Goal: Find specific page/section: Find specific page/section

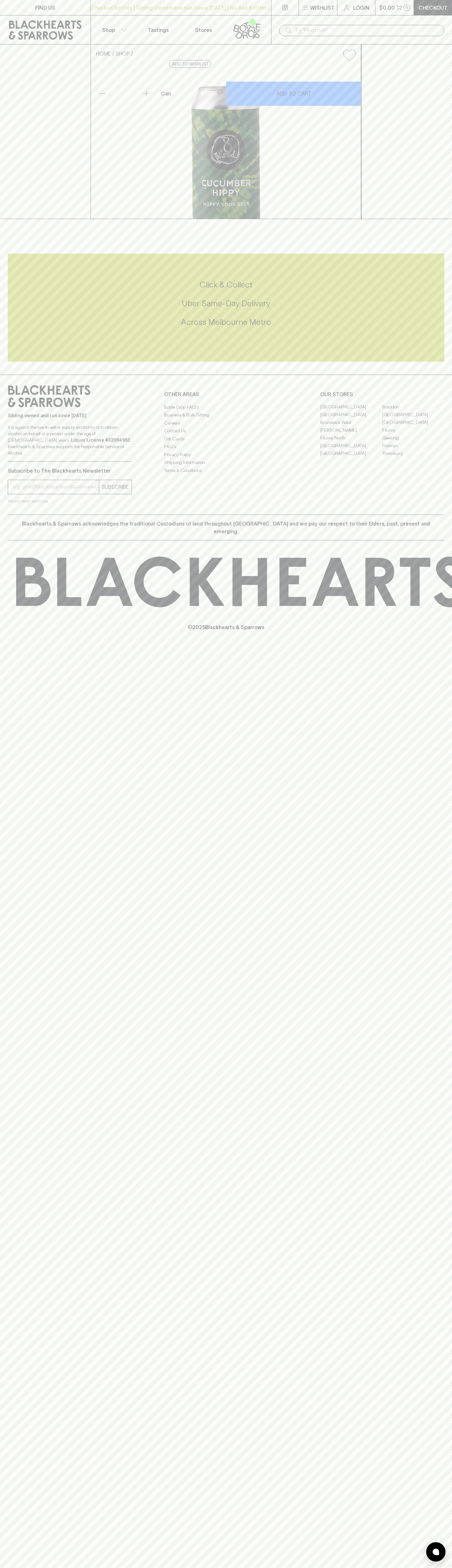
click at [33, 13] on link "FIND US" at bounding box center [45, 7] width 90 height 15
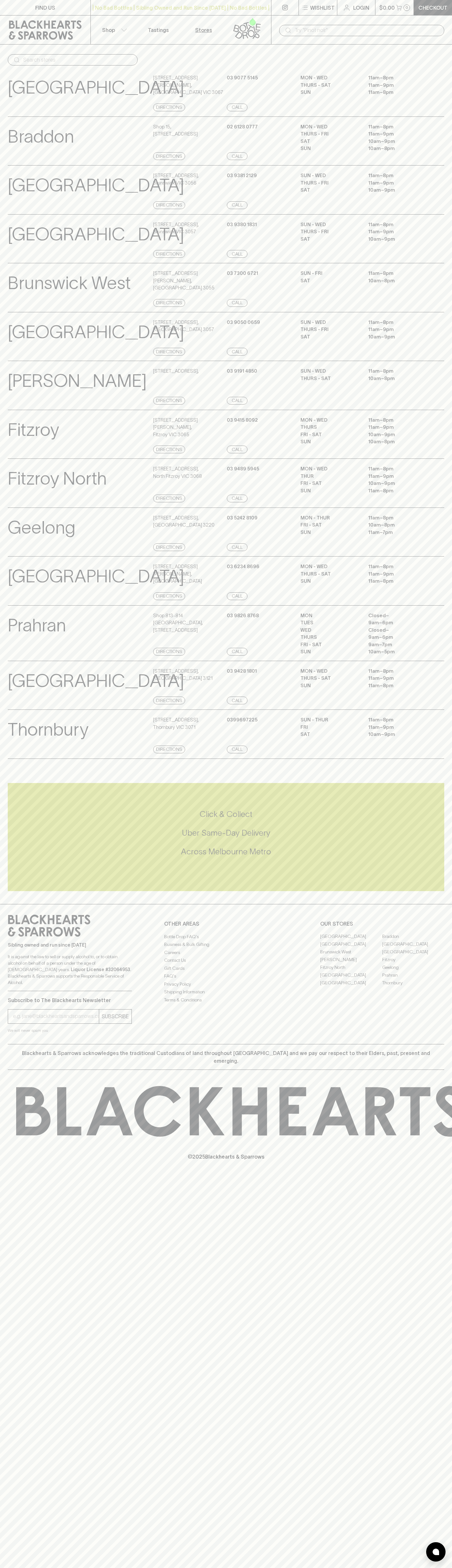
click at [443, 1123] on icon at bounding box center [448, 1111] width 30 height 50
click at [280, 1568] on html "FIND US | No Bad Bottles | Sibling Owned and Run Since [DATE] | No Bad Bottles …" at bounding box center [226, 784] width 452 height 1568
click at [19, 1532] on div "FIND US | No Bad Bottles | Sibling Owned and Run Since [DATE] | No Bad Bottles …" at bounding box center [226, 784] width 452 height 1568
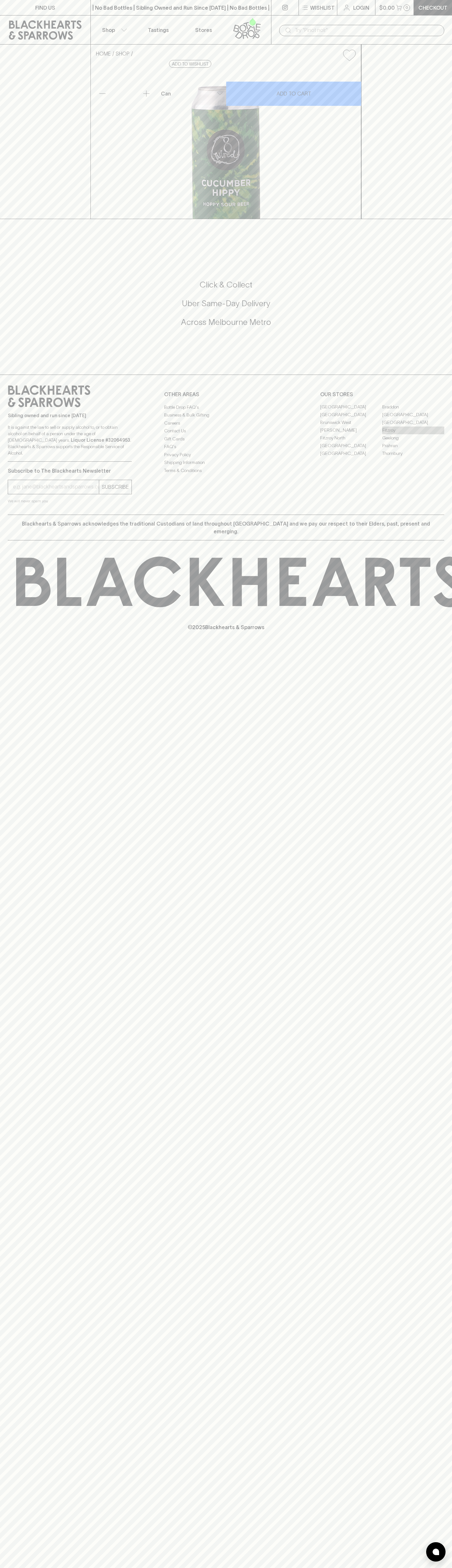
click at [413, 435] on link "Fitzroy" at bounding box center [413, 431] width 62 height 8
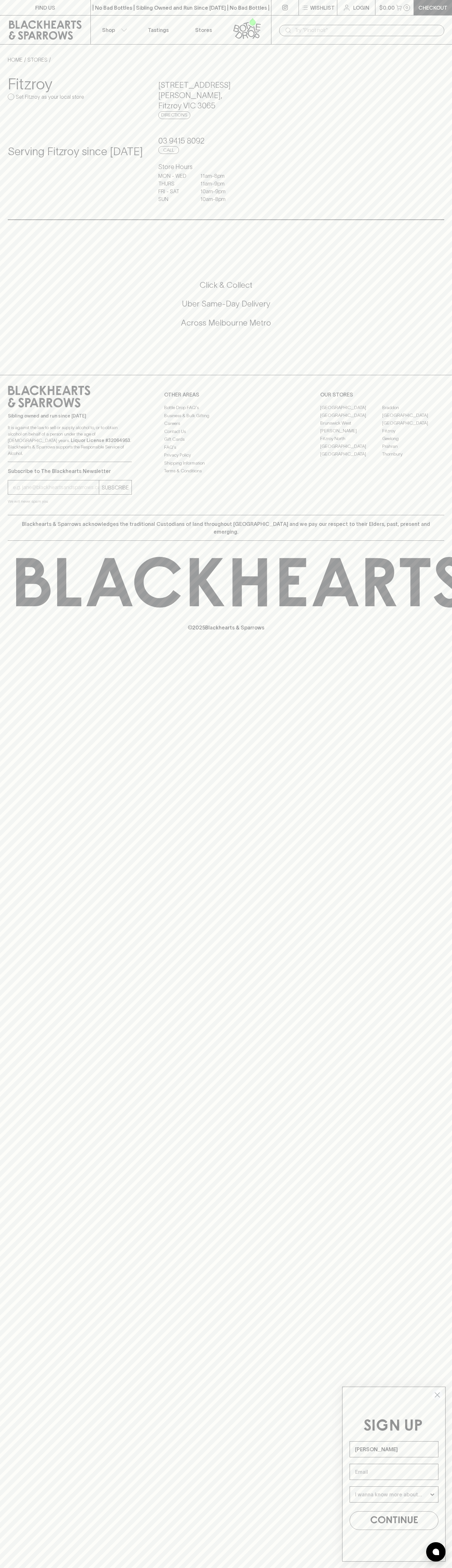
type input "John Smith"
